Goal: Information Seeking & Learning: Learn about a topic

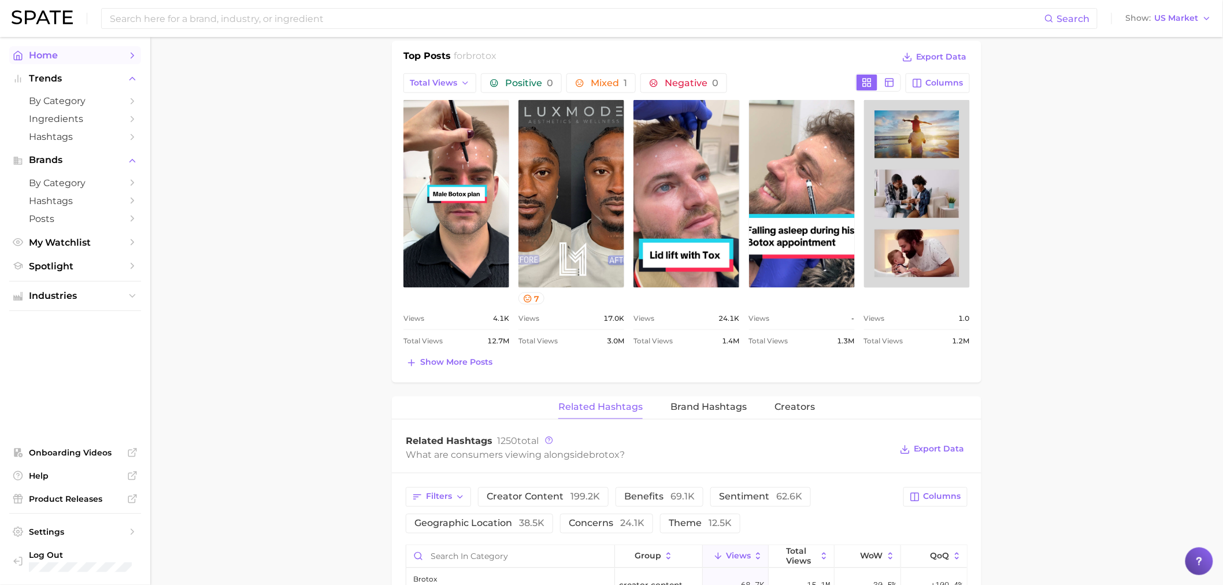
click at [88, 61] on link "Home" at bounding box center [75, 55] width 132 height 18
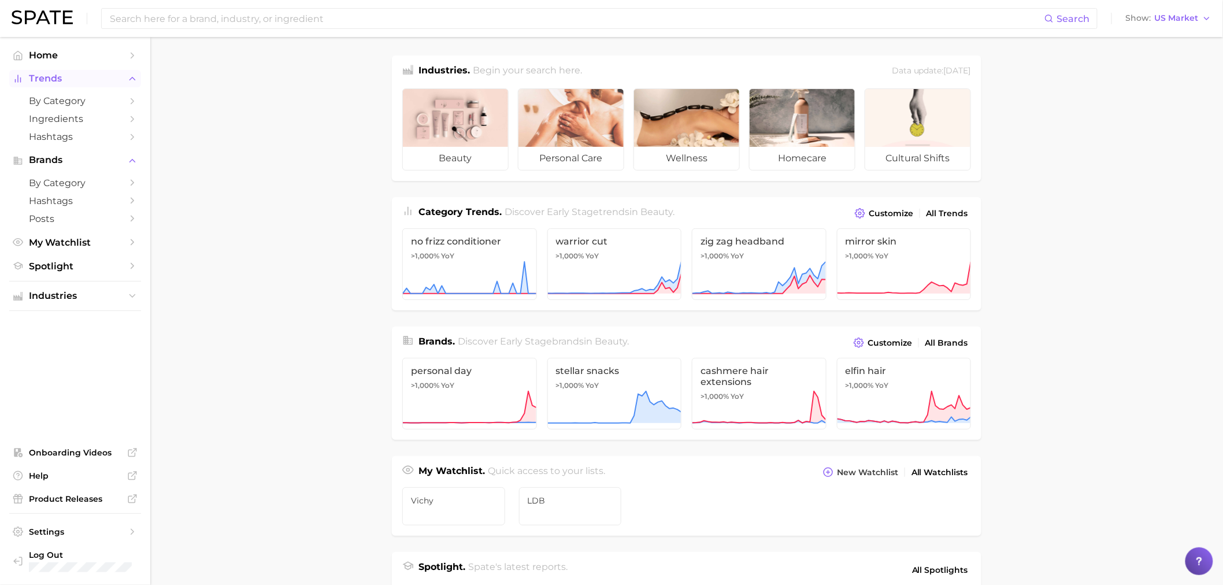
click at [78, 73] on span "Trends" at bounding box center [75, 78] width 92 height 10
click at [961, 212] on span "All Trends" at bounding box center [947, 214] width 42 height 10
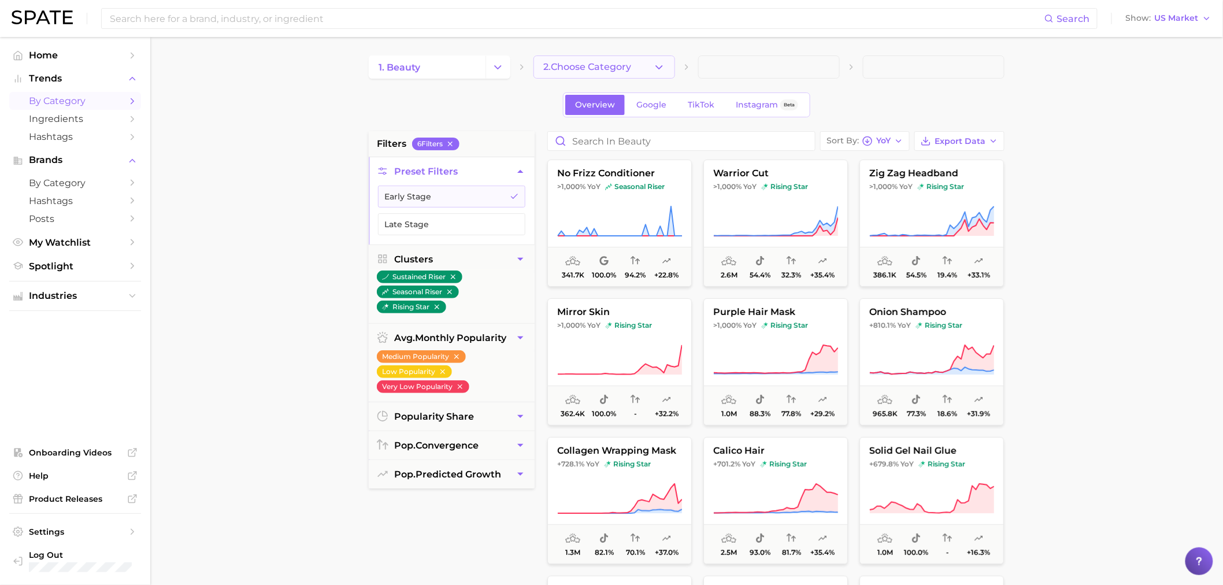
click at [642, 64] on button "2. Choose Category" at bounding box center [604, 66] width 142 height 23
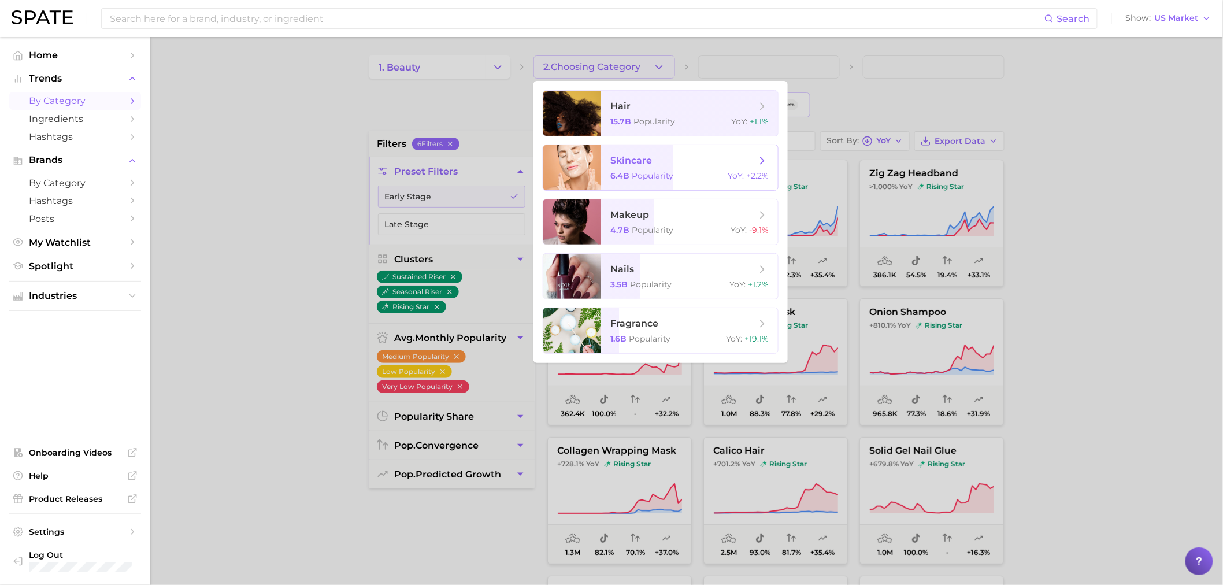
click at [698, 171] on div "6.4b Popularity YoY : +2.2%" at bounding box center [689, 175] width 158 height 10
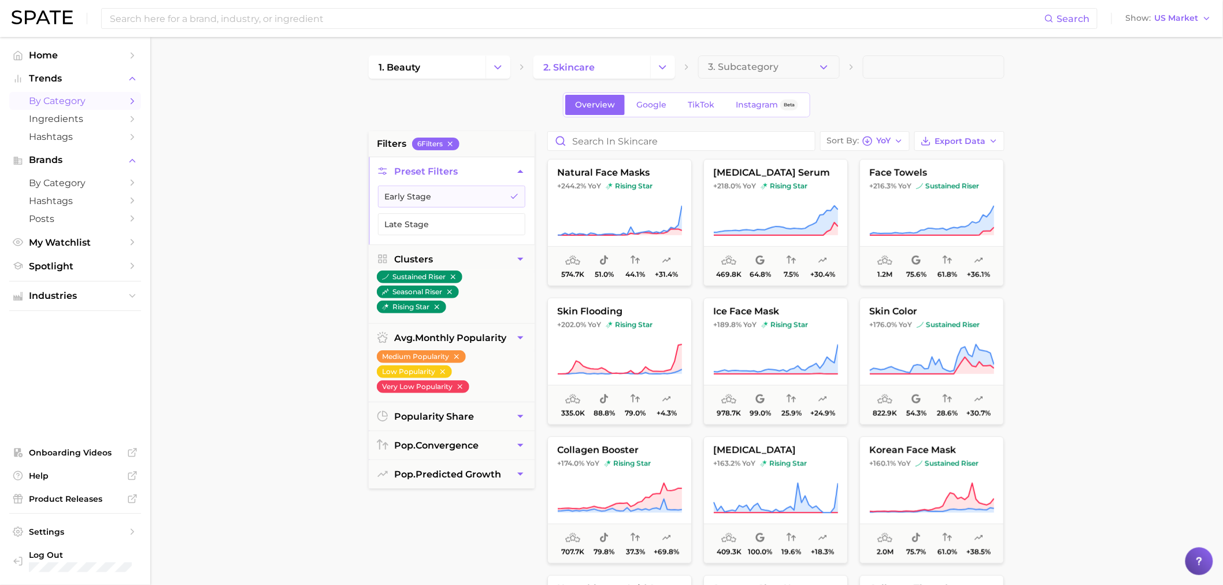
scroll to position [557, 0]
